Goal: Task Accomplishment & Management: Use online tool/utility

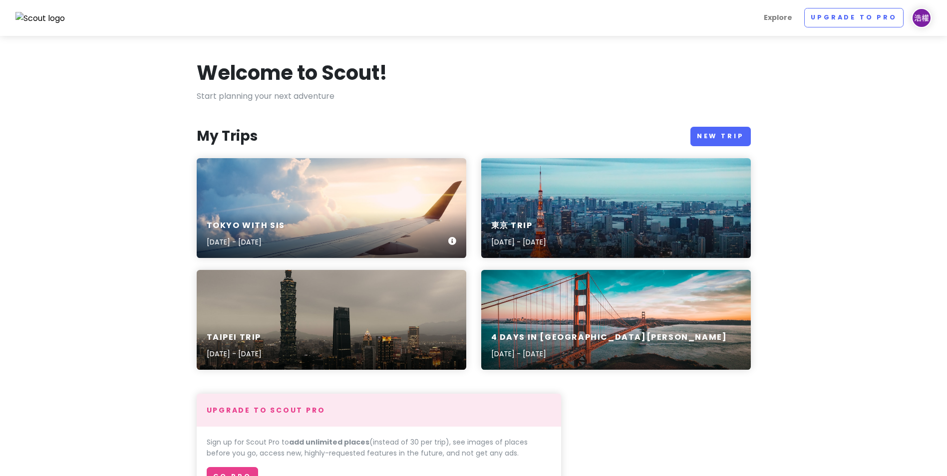
click at [378, 184] on div "[GEOGRAPHIC_DATA] with sis [DATE] - [DATE]" at bounding box center [332, 208] width 270 height 100
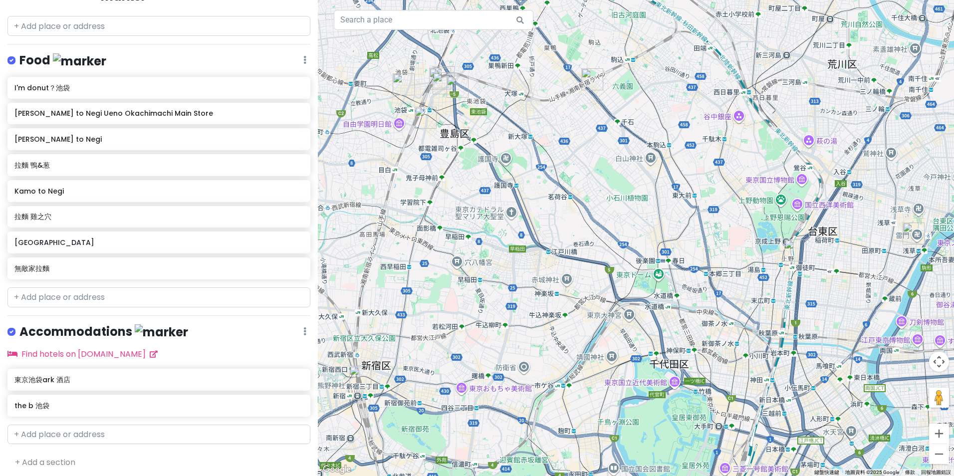
scroll to position [165, 0]
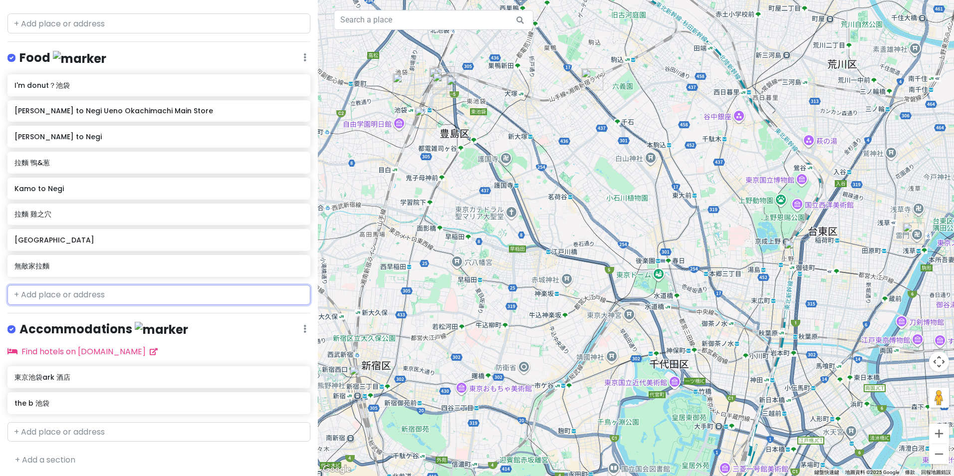
click at [81, 298] on input "text" at bounding box center [158, 295] width 303 height 20
click at [128, 294] on input "text" at bounding box center [158, 295] width 303 height 20
paste input "池袋"
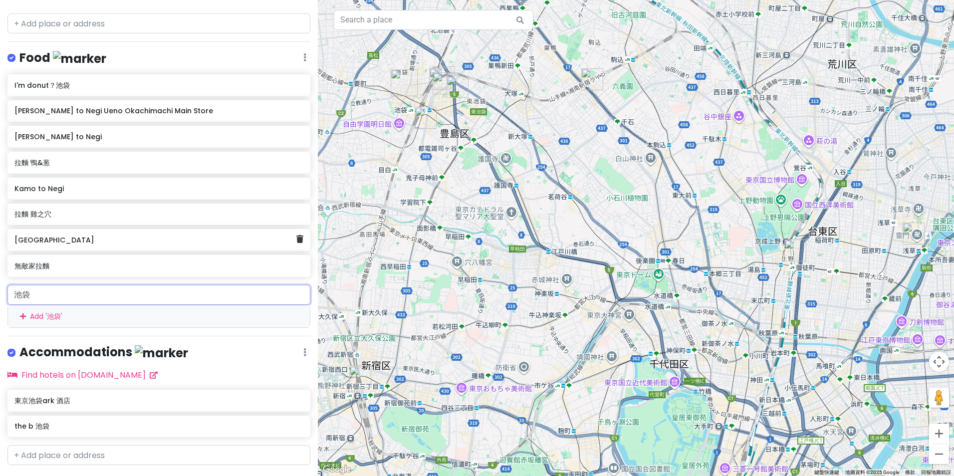
paste input "池袋"
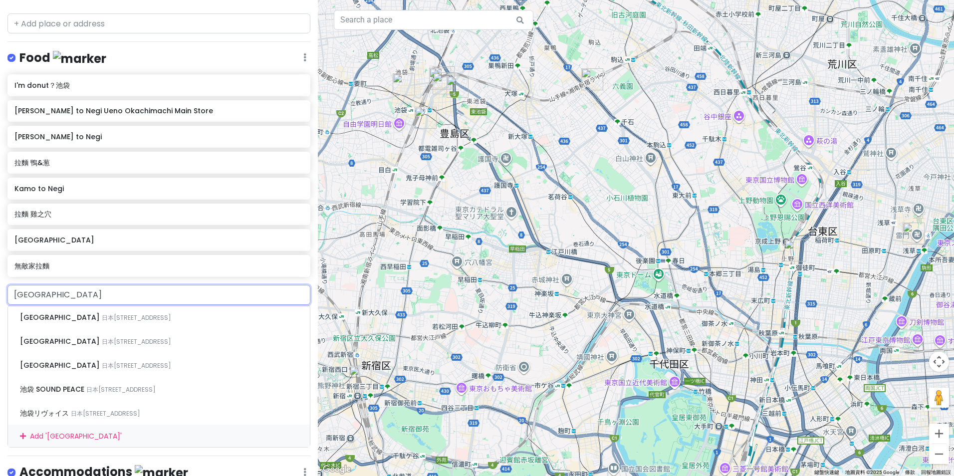
drag, startPoint x: 146, startPoint y: 302, endPoint x: 274, endPoint y: 179, distance: 177.6
click at [0, 302] on html "[GEOGRAPHIC_DATA] with sis Private Change Dates Make a Copy Delete Trip Go Pro …" at bounding box center [477, 238] width 954 height 476
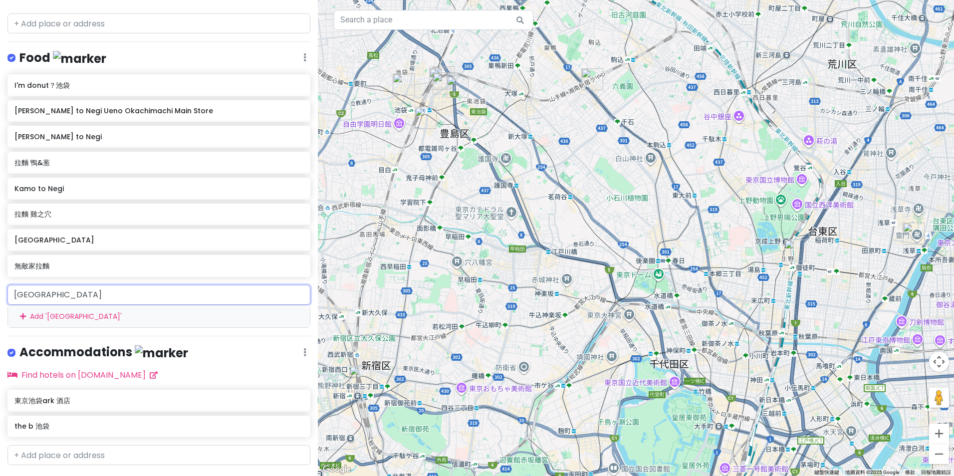
paste input "text"
drag, startPoint x: 126, startPoint y: 293, endPoint x: 0, endPoint y: 299, distance: 126.4
click at [0, 300] on html "[GEOGRAPHIC_DATA] with sis Private Change Dates Make a Copy Delete Trip Go Pro …" at bounding box center [477, 238] width 954 height 476
paste input "池袋"
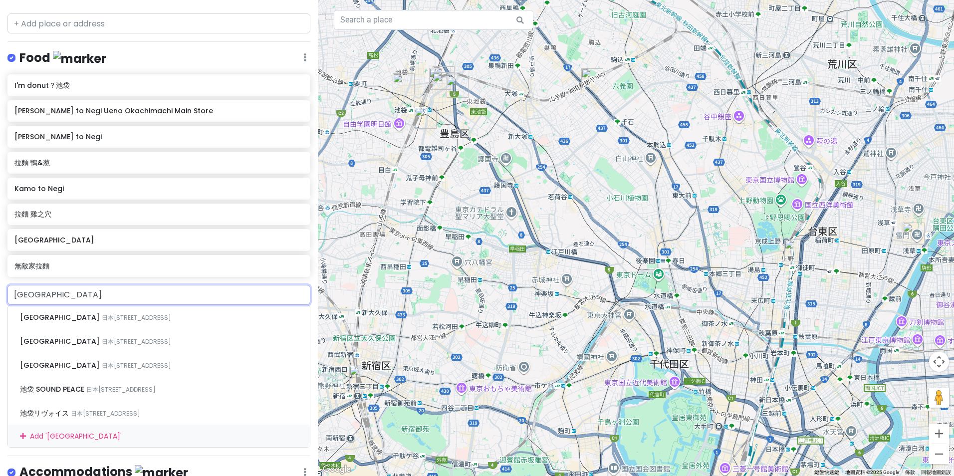
drag, startPoint x: 73, startPoint y: 298, endPoint x: -2, endPoint y: 297, distance: 74.9
click at [0, 297] on html "[GEOGRAPHIC_DATA] with sis Private Change Dates Make a Copy Delete Trip Go Pro …" at bounding box center [477, 238] width 954 height 476
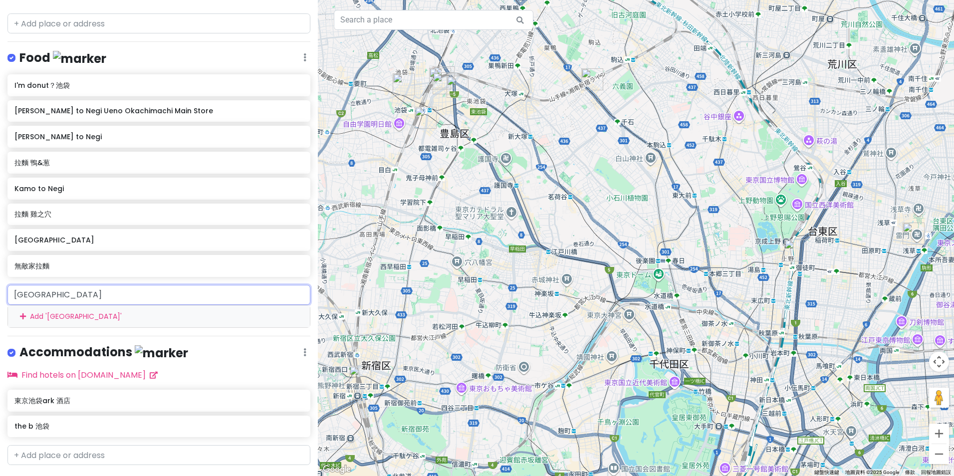
paste input "text"
drag, startPoint x: 122, startPoint y: 292, endPoint x: 0, endPoint y: 302, distance: 122.7
click at [0, 300] on html "[GEOGRAPHIC_DATA] with sis Private Change Dates Make a Copy Delete Trip Go Pro …" at bounding box center [477, 238] width 954 height 476
paste input "ジャパニーズ ラーメン 五感"
type input "ジャパニーズ ラーメン 五感"
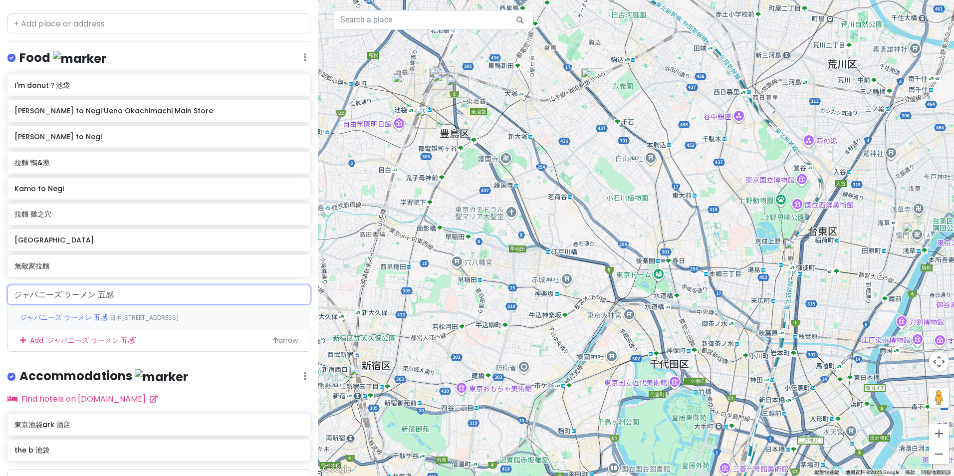
click at [94, 321] on div "ジャパニーズ ラーメン 五感 日本[STREET_ADDRESS]" at bounding box center [159, 317] width 302 height 24
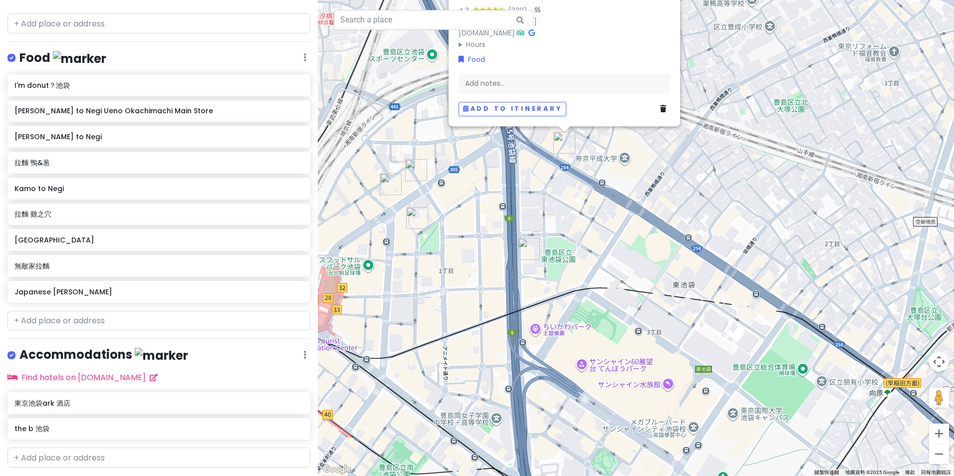
drag, startPoint x: 415, startPoint y: 212, endPoint x: 478, endPoint y: 293, distance: 102.8
click at [478, 293] on div "Japanese Ramen Gokan 4.3 (328) · 日本[STREET_ADDRESS]-chōme−57−２ [GEOGRAPHIC_DATA…" at bounding box center [636, 238] width 636 height 476
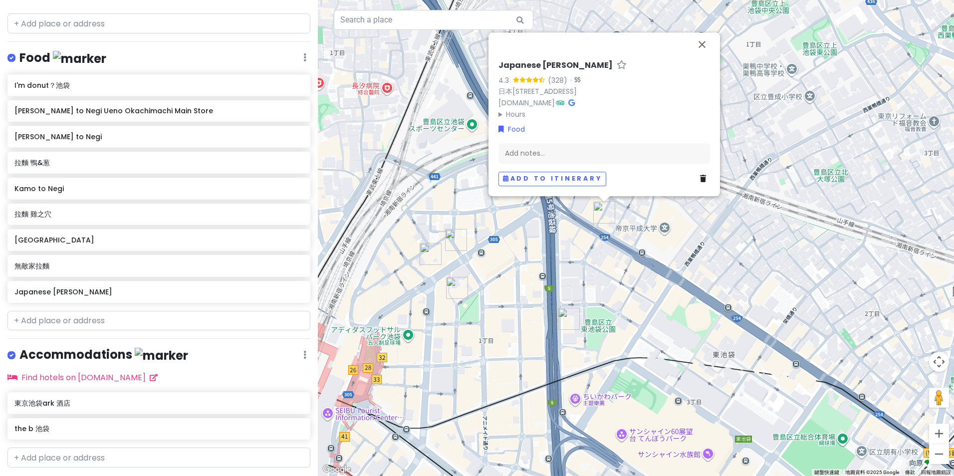
drag, startPoint x: 460, startPoint y: 276, endPoint x: 501, endPoint y: 346, distance: 81.4
click at [501, 346] on div "Japanese Ramen Gokan 4.3 (328) · 日本[STREET_ADDRESS]-chōme−57−２ [GEOGRAPHIC_DATA…" at bounding box center [636, 238] width 636 height 476
